Goal: Task Accomplishment & Management: Complete application form

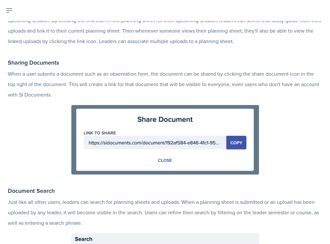
scroll to position [1502, 0]
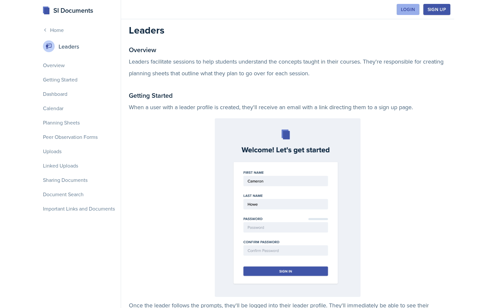
click at [413, 7] on div "Login" at bounding box center [408, 9] width 14 height 5
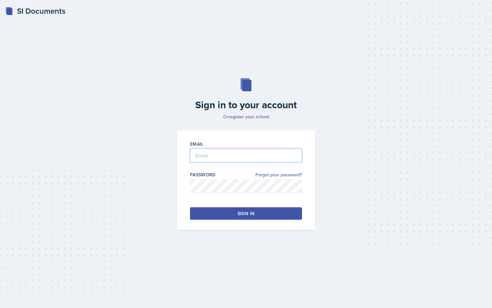
click at [252, 150] on input "email" at bounding box center [246, 155] width 112 height 14
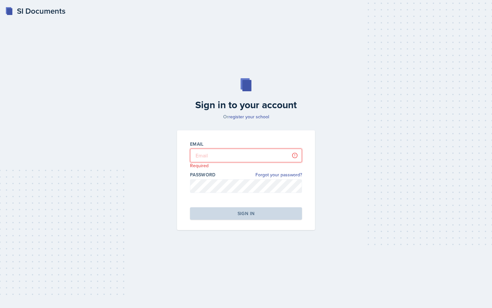
type input "jjahde@students.kennesaw.edu"
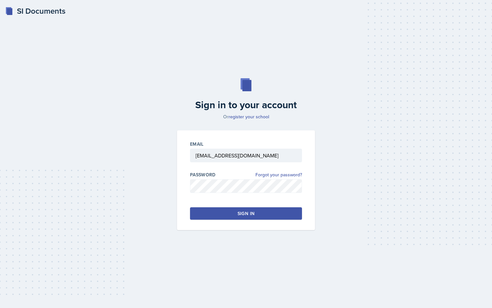
click at [248, 220] on div "Email jjahde@students.kennesaw.edu Password Forgot your password? Sign in" at bounding box center [246, 180] width 138 height 100
click at [250, 216] on div "Sign in" at bounding box center [246, 213] width 17 height 7
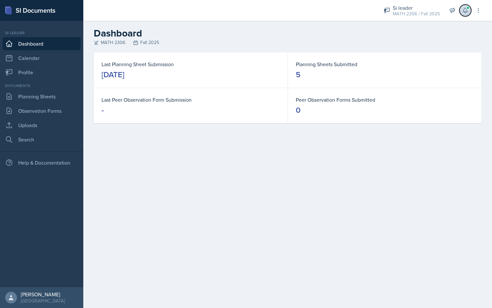
click at [469, 11] on button at bounding box center [466, 11] width 12 height 12
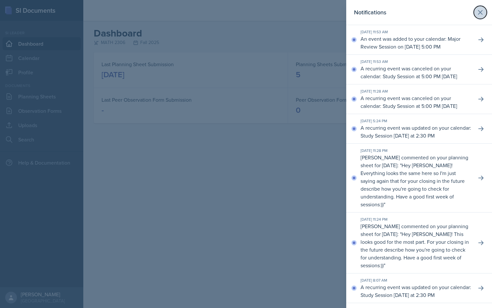
click at [480, 13] on icon at bounding box center [481, 12] width 4 height 4
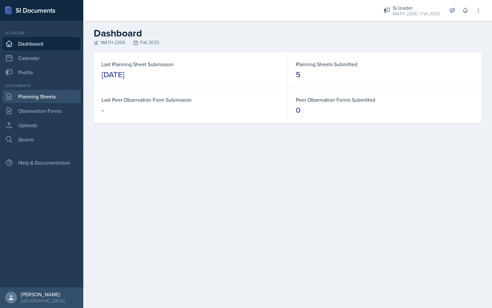
click at [38, 97] on link "Planning Sheets" at bounding box center [42, 96] width 78 height 13
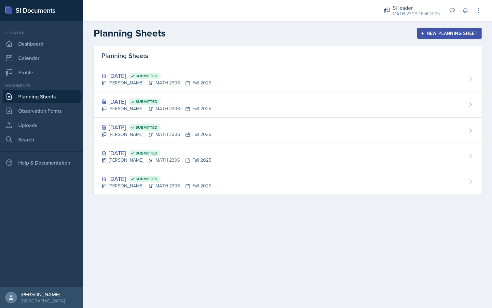
click at [436, 31] on div "New Planning Sheet" at bounding box center [450, 33] width 56 height 5
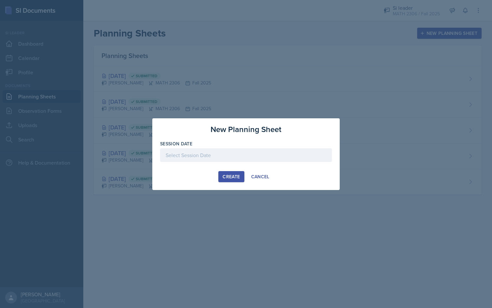
click at [235, 158] on div at bounding box center [246, 155] width 172 height 14
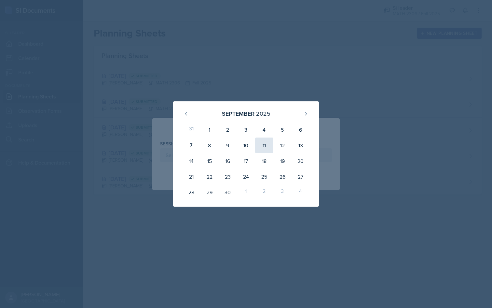
click at [268, 146] on div "11" at bounding box center [264, 145] width 18 height 16
type input "September 11th, 2025"
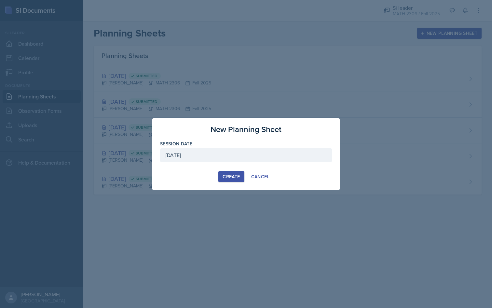
click at [236, 174] on div "Create" at bounding box center [231, 176] width 17 height 5
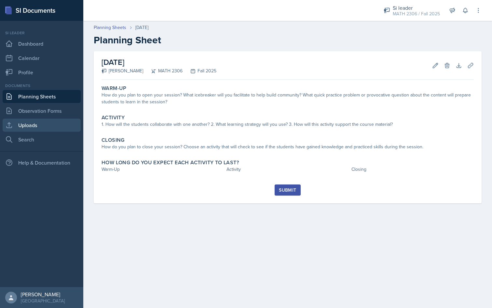
click at [34, 126] on link "Uploads" at bounding box center [42, 125] width 78 height 13
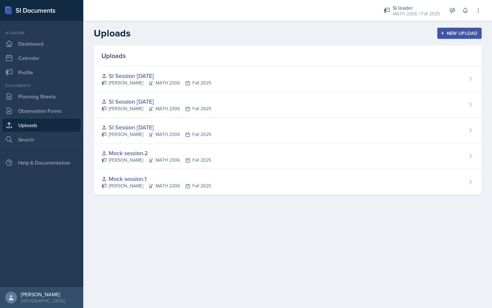
click at [450, 37] on button "New Upload" at bounding box center [460, 33] width 45 height 11
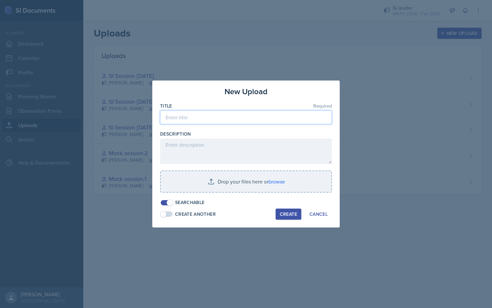
click at [254, 122] on input at bounding box center [246, 117] width 172 height 14
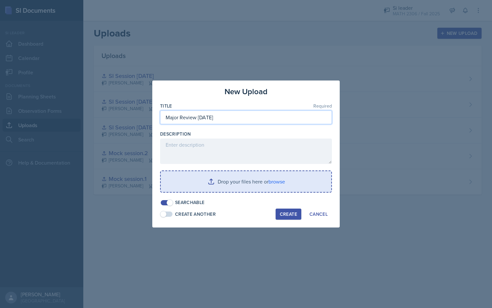
type input "Major Review 9/11/25"
click at [261, 181] on input "file" at bounding box center [246, 181] width 171 height 21
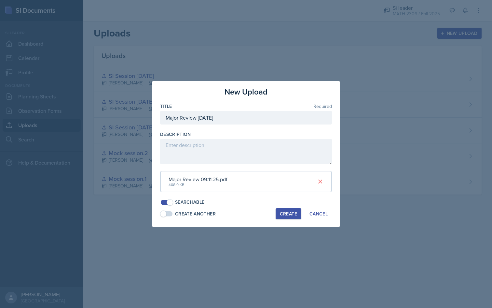
click at [290, 218] on button "Create" at bounding box center [289, 213] width 26 height 11
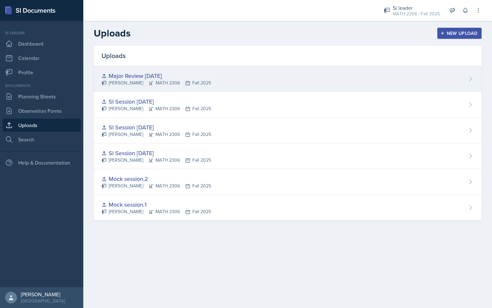
click at [127, 80] on div "Julian Jahde MATH 2306 Fall 2025" at bounding box center [157, 82] width 110 height 7
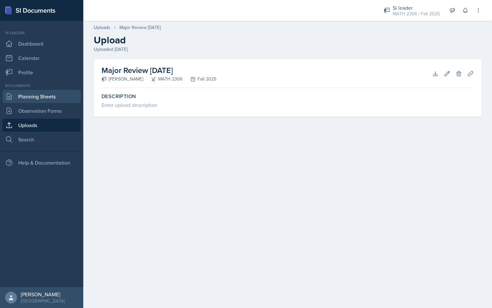
click at [36, 102] on link "Planning Sheets" at bounding box center [42, 96] width 78 height 13
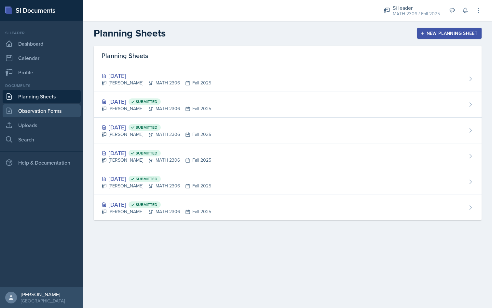
click at [39, 116] on link "Observation Forms" at bounding box center [42, 110] width 78 height 13
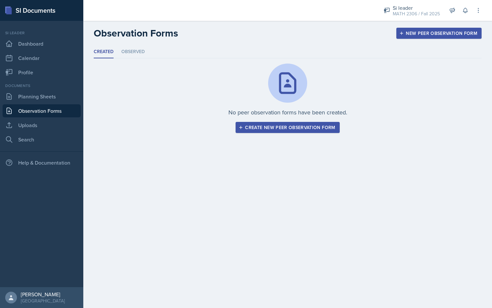
click at [42, 107] on link "Observation Forms" at bounding box center [42, 110] width 78 height 13
click at [51, 100] on link "Planning Sheets" at bounding box center [42, 96] width 78 height 13
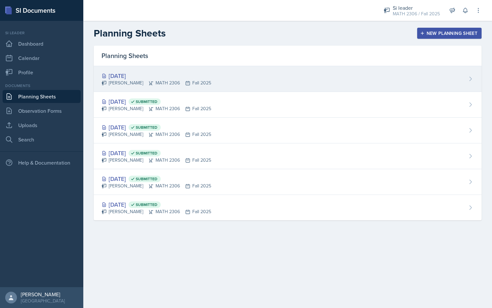
click at [253, 73] on div "Sep 11th, 2025 Julian Jahde MATH 2306 Fall 2025" at bounding box center [288, 79] width 388 height 26
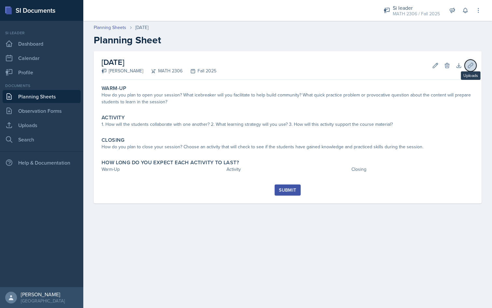
click at [471, 63] on icon at bounding box center [471, 65] width 7 height 7
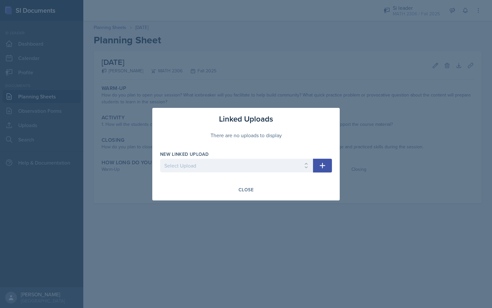
click at [324, 164] on icon "button" at bounding box center [323, 166] width 8 height 8
click at [334, 161] on div "Linked Uploads There are no uploads to display New Linked Upload Select Upload …" at bounding box center [246, 154] width 188 height 92
click at [323, 162] on icon "button" at bounding box center [323, 166] width 8 height 8
click at [306, 164] on select "Select Upload Mock session.1 Mock session.2 SI Session 8/26/25 SI Session 8/27/…" at bounding box center [236, 166] width 153 height 14
select select "64bf34a1-1ab7-4e87-9578-1e62638dab17"
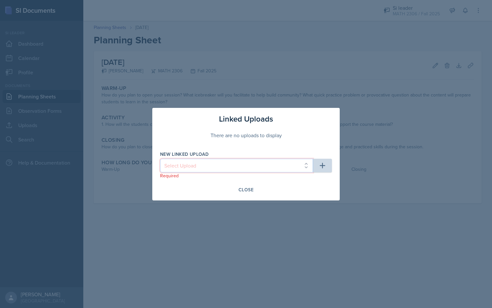
click at [160, 159] on select "Select Upload Mock session.1 Mock session.2 SI Session 8/26/25 SI Session 8/27/…" at bounding box center [236, 166] width 153 height 14
click at [318, 167] on button "button" at bounding box center [322, 166] width 19 height 14
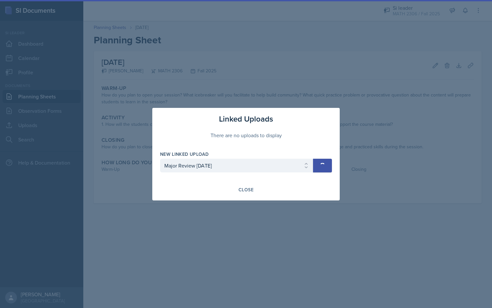
select select
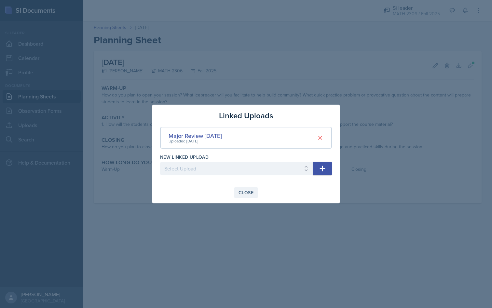
click at [243, 195] on div "Close" at bounding box center [246, 192] width 15 height 5
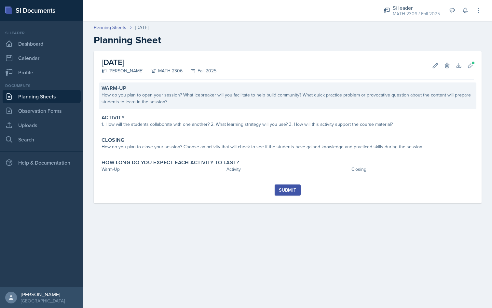
click at [276, 102] on div "How do you plan to open your session? What icebreaker will you facilitate to he…" at bounding box center [288, 99] width 373 height 14
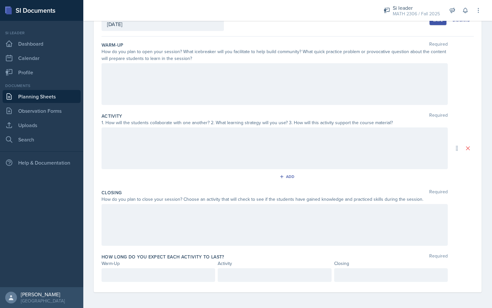
scroll to position [58, 0]
click at [171, 272] on p at bounding box center [158, 275] width 103 height 8
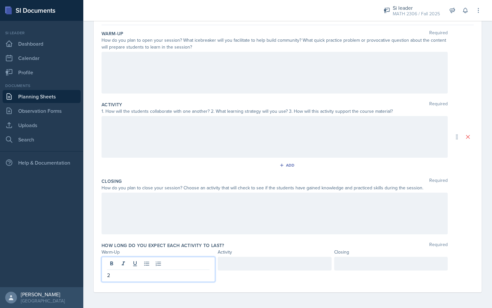
click at [262, 269] on div at bounding box center [275, 264] width 114 height 14
click at [362, 262] on div at bounding box center [391, 264] width 114 height 14
click at [302, 282] on div "How long do you expect each activity to last? Required Warm-Up Activity Closing…" at bounding box center [288, 263] width 373 height 48
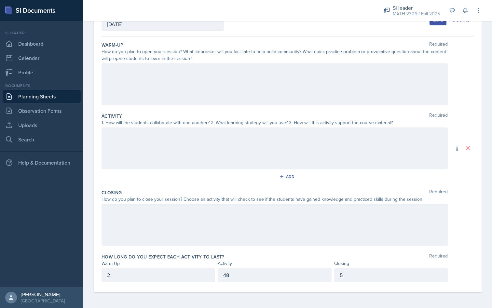
click at [359, 272] on p "5" at bounding box center [391, 275] width 103 height 8
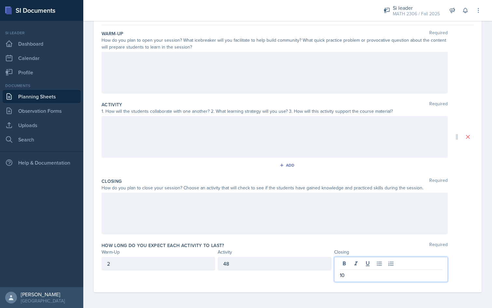
click at [304, 265] on div "48" at bounding box center [275, 264] width 114 height 14
click at [367, 266] on div "10" at bounding box center [391, 269] width 114 height 25
click at [317, 286] on div "How long do you expect each activity to last? Required Warm-Up Activity Closing…" at bounding box center [288, 263] width 373 height 48
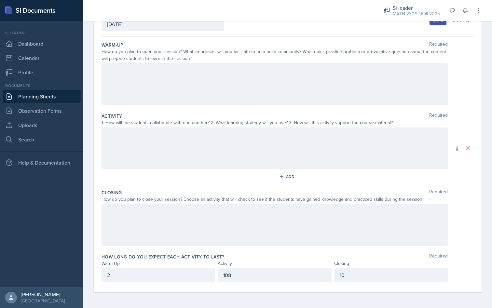
scroll to position [47, 0]
click at [214, 92] on div at bounding box center [275, 84] width 346 height 42
click at [177, 138] on div at bounding box center [275, 148] width 346 height 42
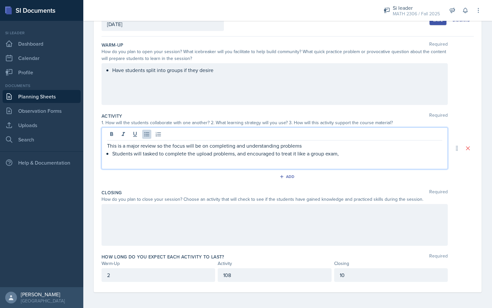
click at [311, 155] on p "Students will tasked to complete the upload problems, and encouraged to treat i…" at bounding box center [277, 153] width 330 height 8
click at [373, 154] on p "Students will tasked to complete the upload problems, and encouraged to treat i…" at bounding box center [277, 153] width 330 height 8
click at [237, 156] on p "Students will tasked to complete the upload problems, and encouraged to treat i…" at bounding box center [277, 153] width 330 height 8
click at [369, 157] on p "Students will tasked to complete the upload problems and encouraged to treat it…" at bounding box center [277, 153] width 330 height 8
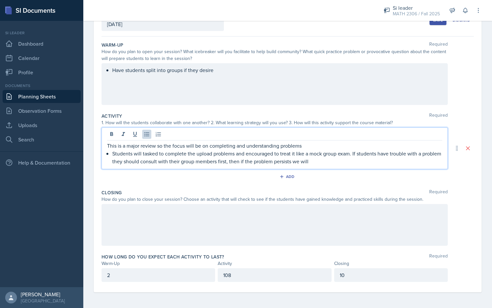
click at [268, 272] on p "108" at bounding box center [274, 275] width 103 height 8
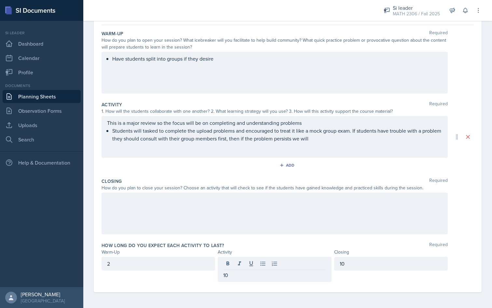
click at [146, 259] on div "2" at bounding box center [159, 264] width 114 height 14
click at [233, 266] on div "10" at bounding box center [275, 264] width 114 height 14
click at [359, 267] on div "10" at bounding box center [391, 264] width 114 height 14
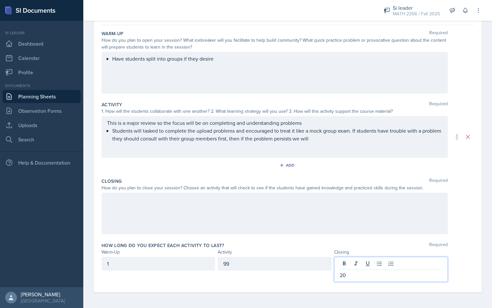
click at [322, 134] on div "This is a major review so the focus will be on completing and understanding pro…" at bounding box center [274, 130] width 335 height 23
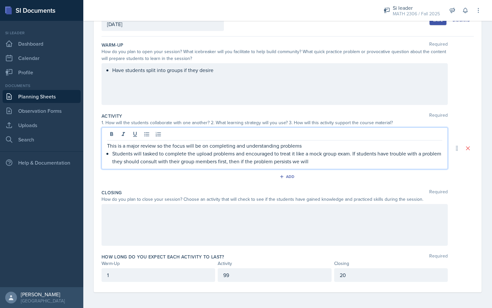
scroll to position [47, 0]
click at [322, 165] on div "This is a major review so the focus will be on completing and understanding pro…" at bounding box center [275, 148] width 346 height 42
click at [321, 161] on p "Students will tasked to complete the upload problems and encouraged to treat it…" at bounding box center [277, 157] width 330 height 16
click at [230, 218] on div at bounding box center [275, 225] width 346 height 42
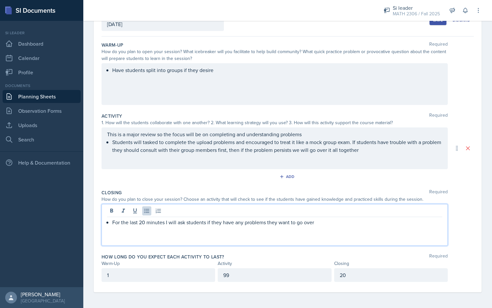
click at [266, 226] on p "For the last 20 minutes I will ask students if they have any problems they want…" at bounding box center [277, 222] width 330 height 8
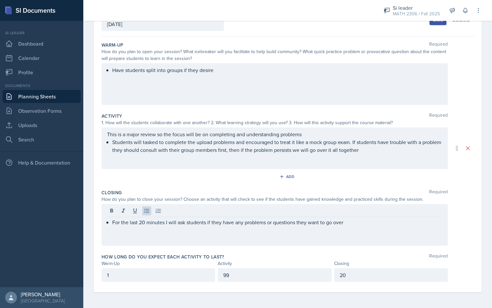
click at [353, 227] on div "For the last 20 minutes I will ask students if they have any problems or questi…" at bounding box center [275, 225] width 346 height 42
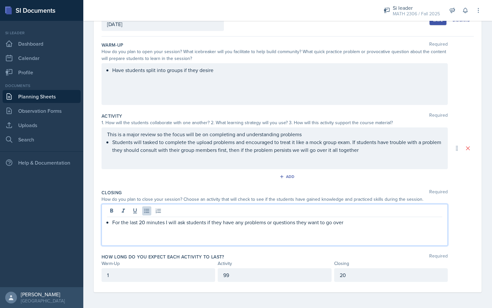
click at [348, 222] on p "For the last 20 minutes I will ask students if they have any problems or questi…" at bounding box center [277, 222] width 330 height 8
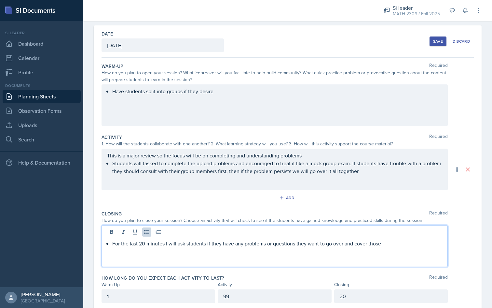
scroll to position [0, 0]
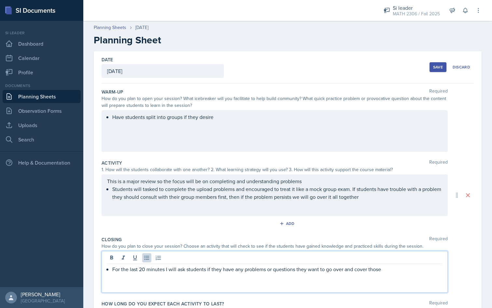
click at [432, 70] on button "Save" at bounding box center [438, 67] width 17 height 10
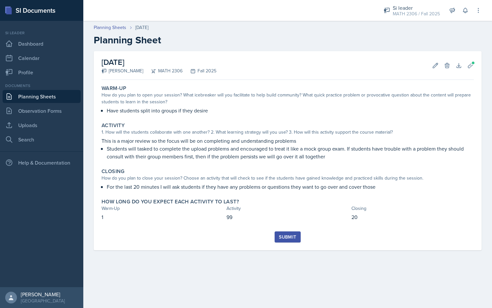
click at [291, 241] on button "Submit" at bounding box center [288, 236] width 26 height 11
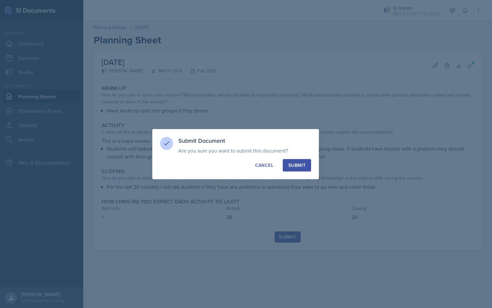
click at [300, 169] on button "Submit" at bounding box center [297, 165] width 28 height 12
